Goal: Register for event/course

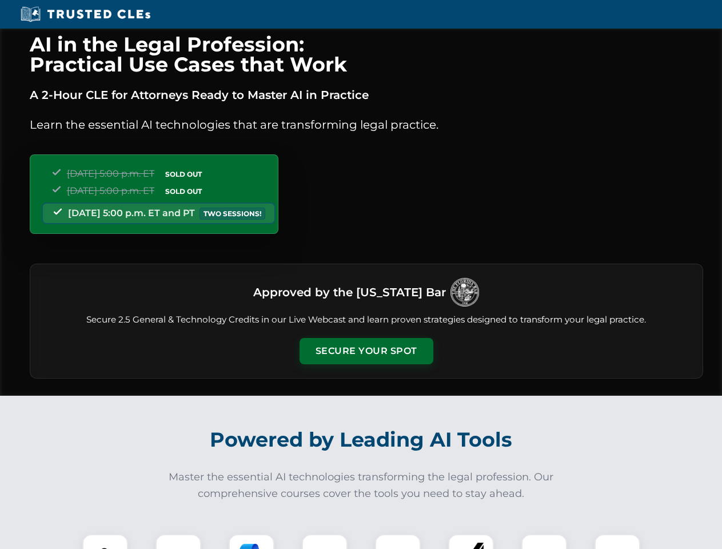
click at [366, 351] on button "Secure Your Spot" at bounding box center [367, 351] width 134 height 26
click at [105, 542] on img at bounding box center [105, 556] width 33 height 33
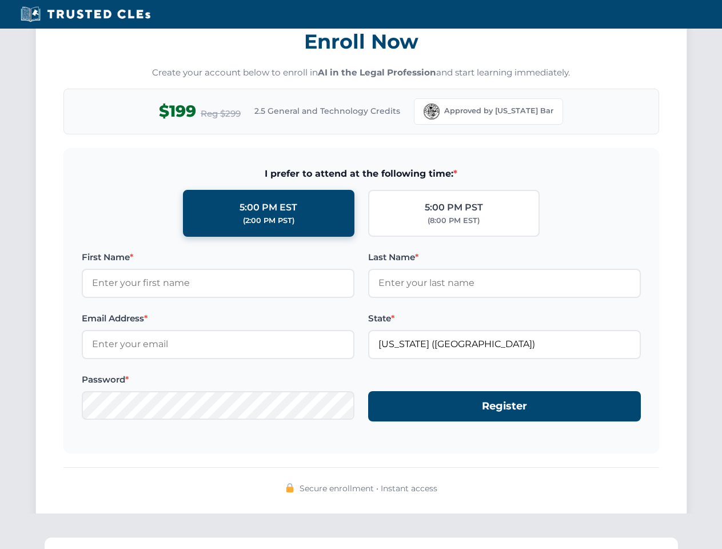
scroll to position [1122, 0]
